Goal: Find specific page/section: Find specific page/section

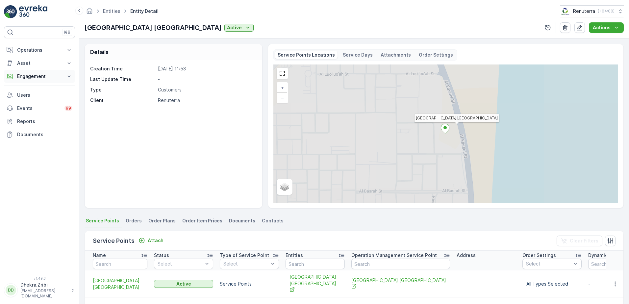
click at [69, 76] on icon at bounding box center [69, 76] width 7 height 7
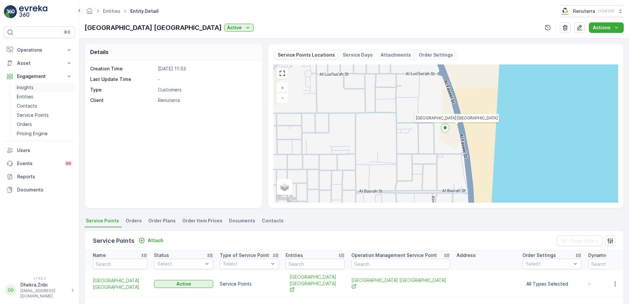
click at [30, 88] on p "Insights" at bounding box center [25, 87] width 17 height 7
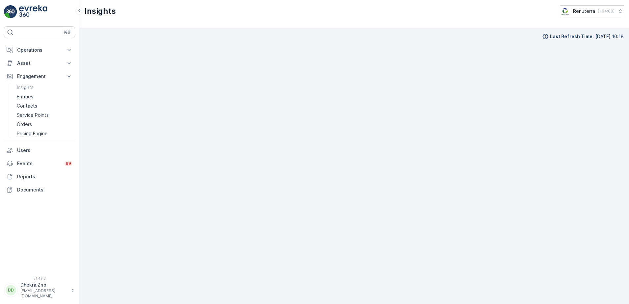
scroll to position [7, 0]
click at [71, 49] on icon at bounding box center [69, 50] width 7 height 7
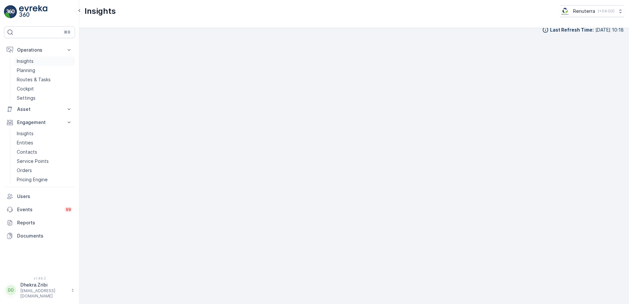
click at [30, 62] on p "Insights" at bounding box center [25, 61] width 17 height 7
